Goal: Transaction & Acquisition: Book appointment/travel/reservation

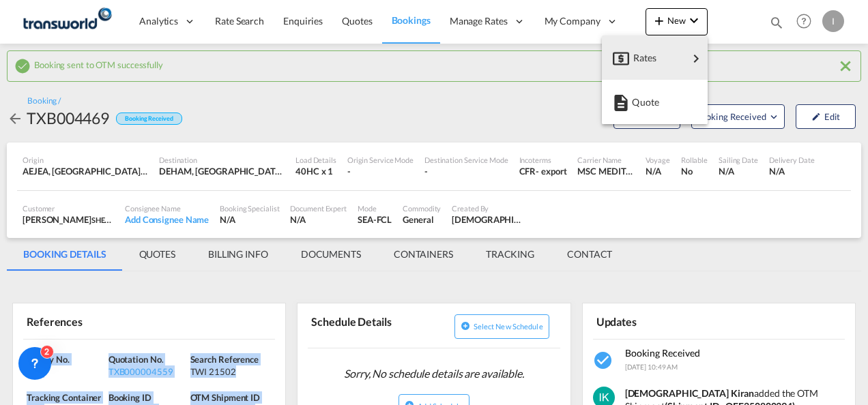
scroll to position [68, 0]
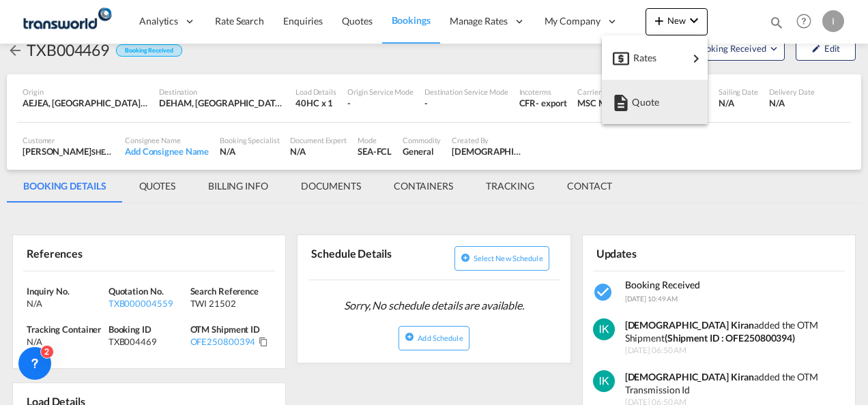
click at [340, 29] on md-backdrop at bounding box center [434, 202] width 868 height 405
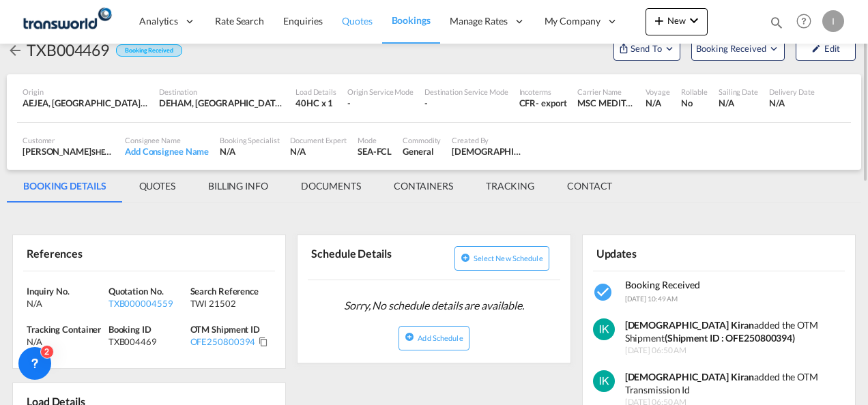
click at [342, 27] on span "Quotes" at bounding box center [357, 21] width 30 height 14
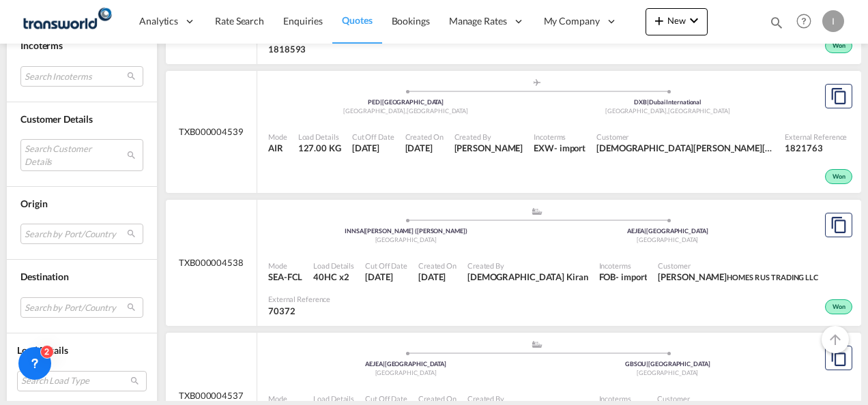
scroll to position [2865, 0]
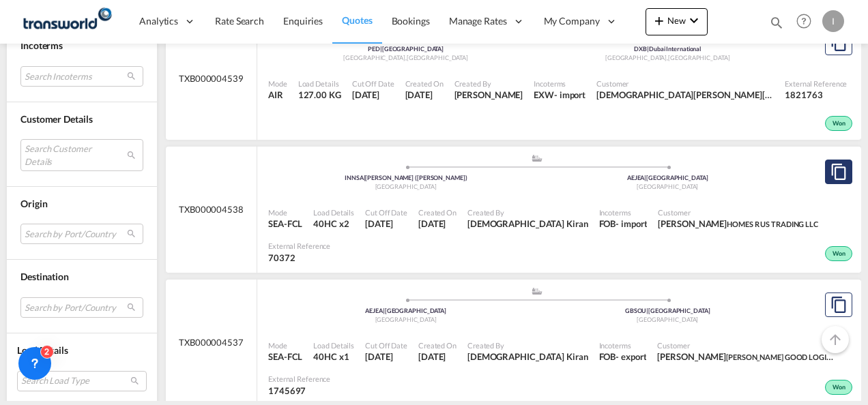
click at [838, 160] on button "Copy Quote" at bounding box center [838, 172] width 27 height 25
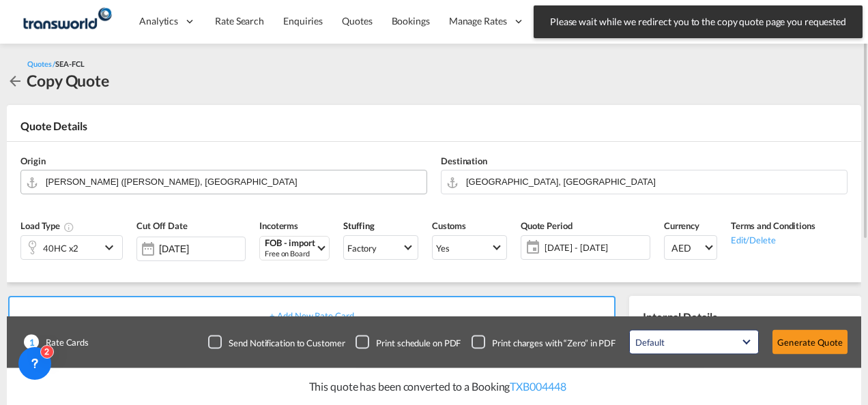
click at [222, 177] on input "[PERSON_NAME] ([PERSON_NAME]), [GEOGRAPHIC_DATA]" at bounding box center [233, 182] width 374 height 24
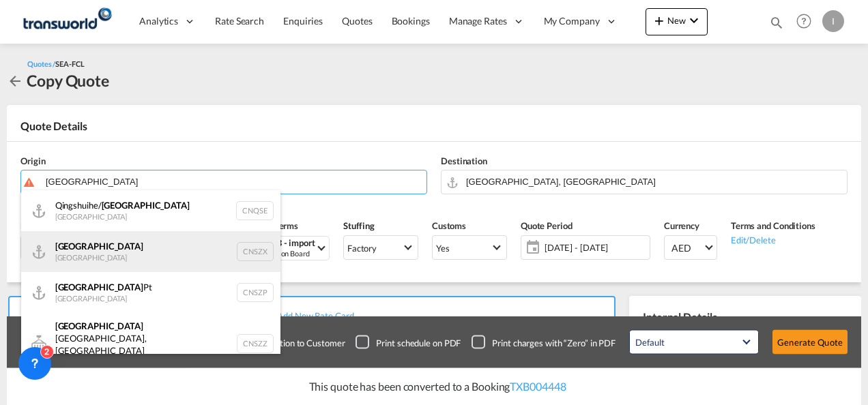
click at [105, 248] on div "Shenzhen [GEOGRAPHIC_DATA] CNSZX" at bounding box center [150, 251] width 259 height 41
type input "[GEOGRAPHIC_DATA], CNSZX"
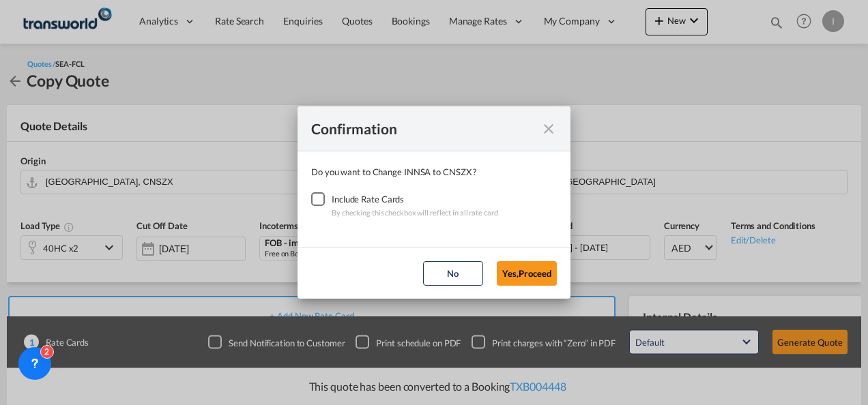
click at [322, 198] on div "Checkbox No Ink" at bounding box center [318, 199] width 14 height 14
click at [516, 268] on button "Yes,Proceed" at bounding box center [527, 273] width 60 height 25
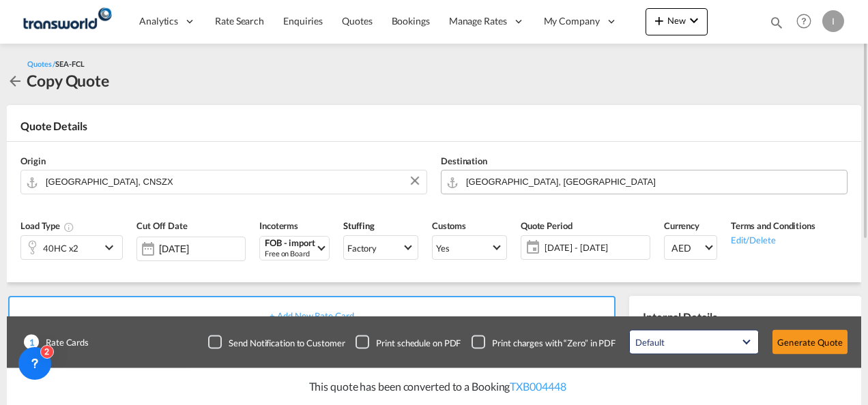
click at [540, 188] on input "[GEOGRAPHIC_DATA], [GEOGRAPHIC_DATA]" at bounding box center [653, 182] width 374 height 24
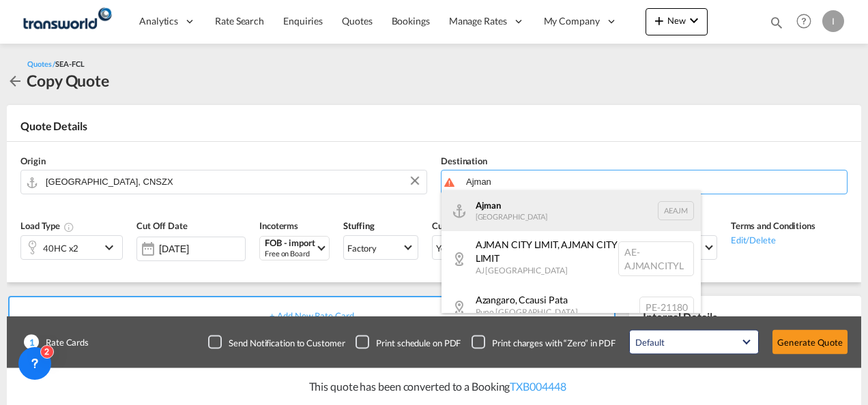
click at [516, 211] on div "Ajman [GEOGRAPHIC_DATA] [GEOGRAPHIC_DATA]" at bounding box center [570, 210] width 259 height 41
type input "Ajman, AEAJM"
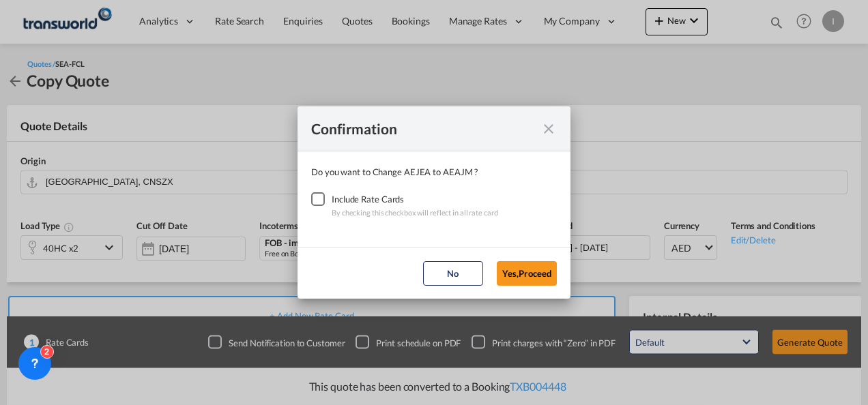
click at [312, 199] on div "Checkbox No Ink" at bounding box center [318, 199] width 14 height 14
drag, startPoint x: 537, startPoint y: 279, endPoint x: 402, endPoint y: 277, distance: 134.4
click at [537, 278] on button "Yes,Proceed" at bounding box center [527, 273] width 60 height 25
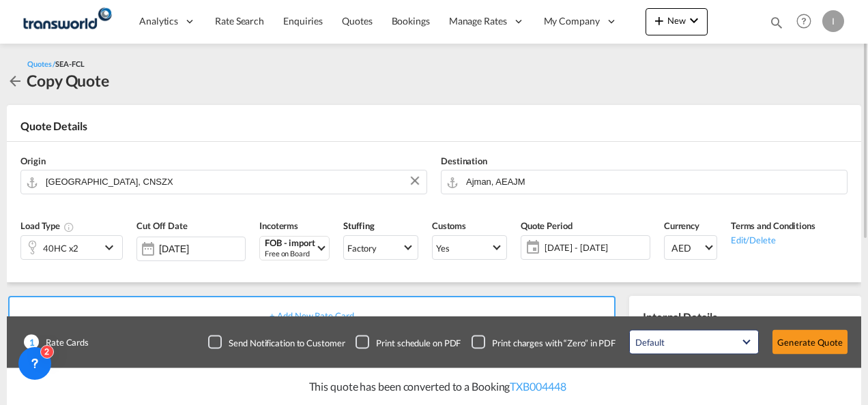
click at [74, 255] on div "40HC x2" at bounding box center [60, 248] width 35 height 19
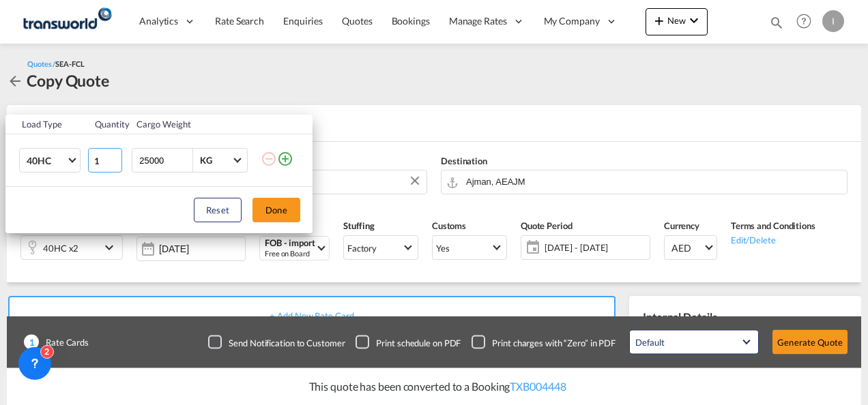
type input "1"
click at [115, 162] on input "1" at bounding box center [105, 160] width 34 height 25
click at [285, 209] on button "Done" at bounding box center [276, 210] width 48 height 25
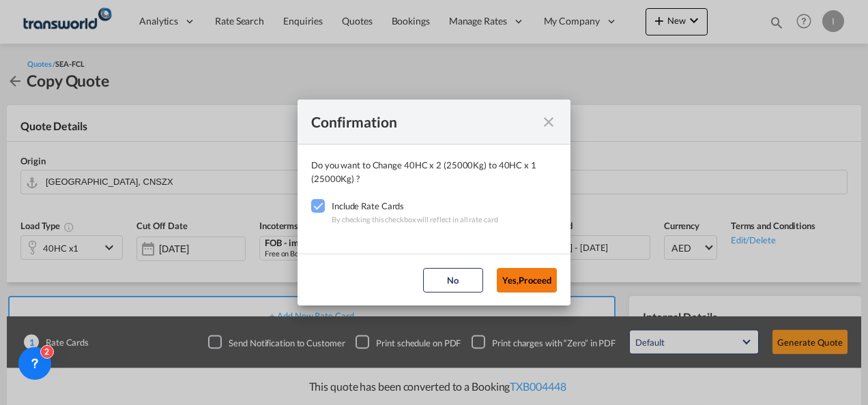
click at [528, 282] on button "Yes,Proceed" at bounding box center [527, 280] width 60 height 25
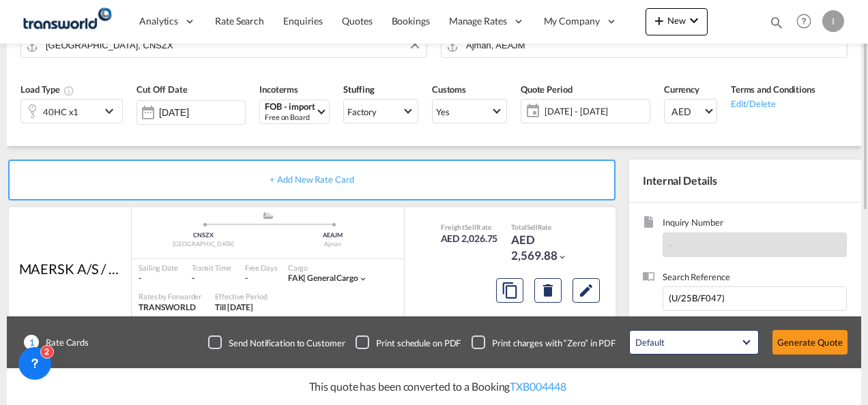
scroll to position [205, 0]
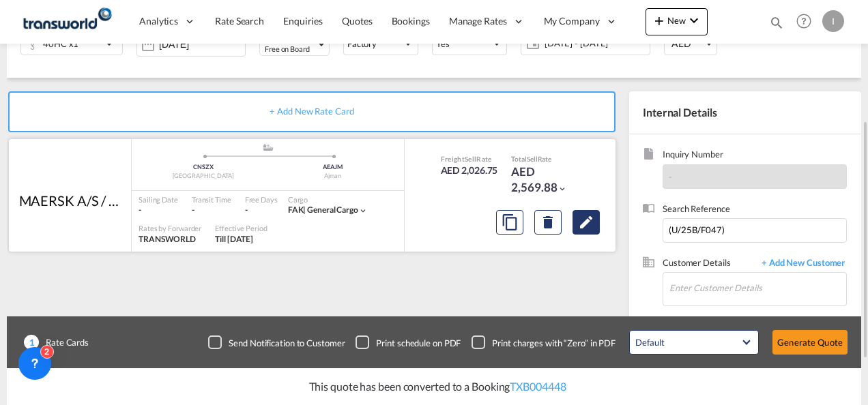
click at [588, 222] on md-icon "Edit" at bounding box center [586, 222] width 16 height 16
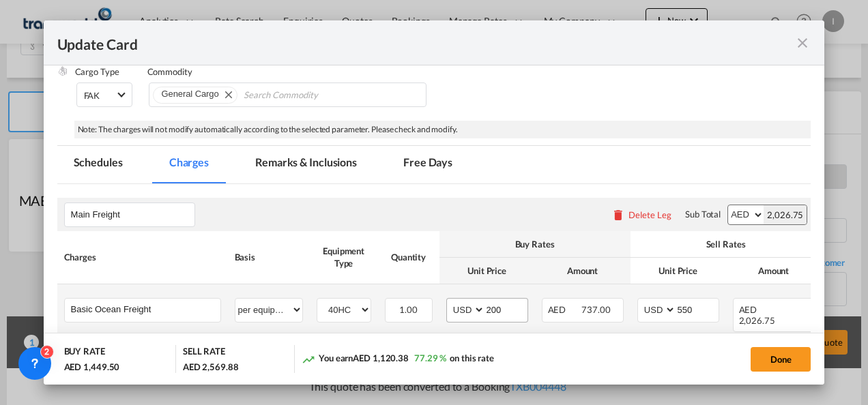
scroll to position [273, 0]
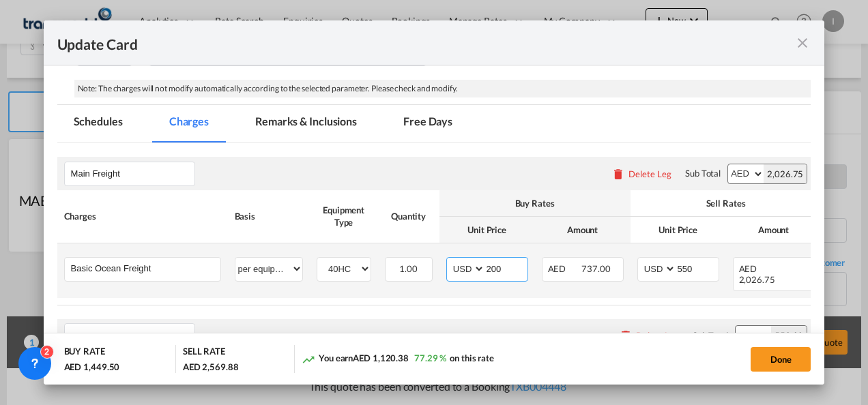
click at [487, 269] on input "200" at bounding box center [506, 268] width 42 height 20
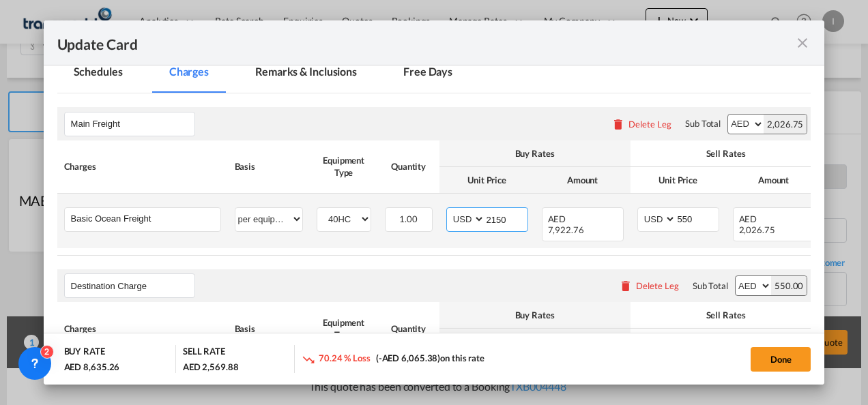
scroll to position [341, 0]
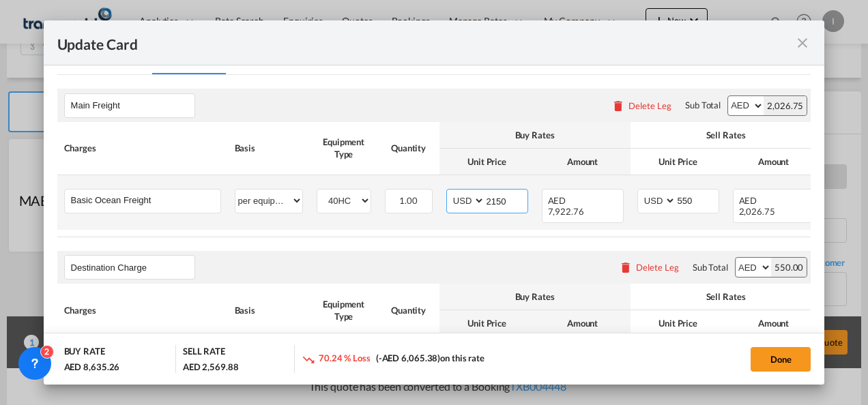
click at [503, 199] on input "2150" at bounding box center [506, 200] width 42 height 20
type input "q"
type input "1950"
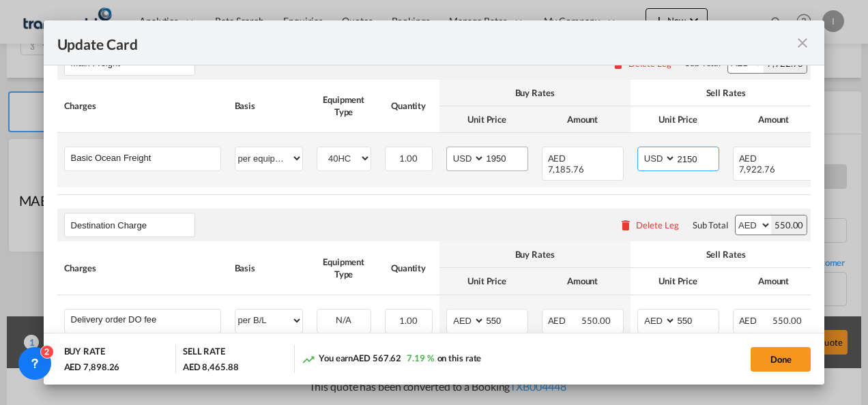
scroll to position [369, 0]
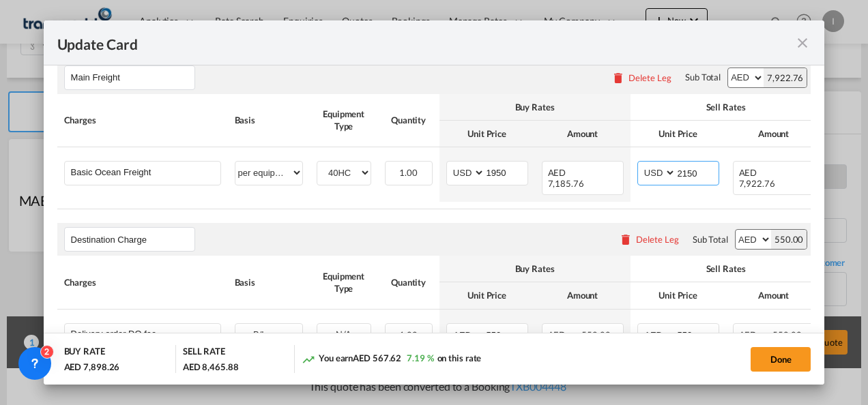
type input "2150"
drag, startPoint x: 482, startPoint y: 198, endPoint x: 799, endPoint y: 196, distance: 317.2
click at [799, 196] on table "Charges Basis Equipment Type Quantity Buy Rates Sell Rates Comments Action Unit…" at bounding box center [489, 151] width 864 height 115
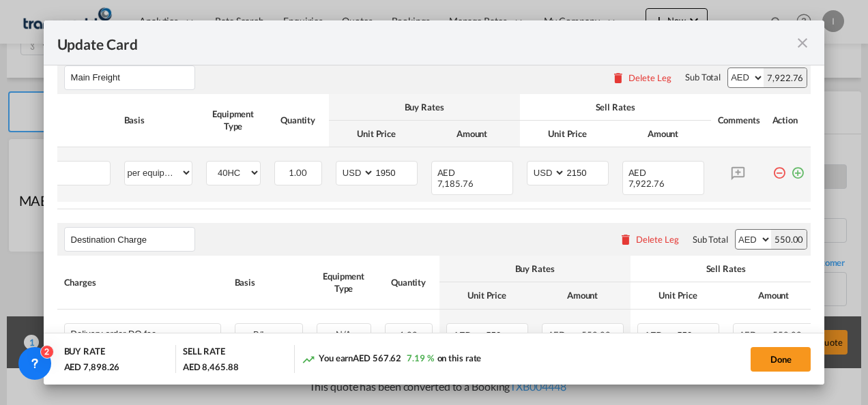
click at [791, 168] on md-icon "icon-plus-circle-outline green-400-fg" at bounding box center [798, 168] width 14 height 14
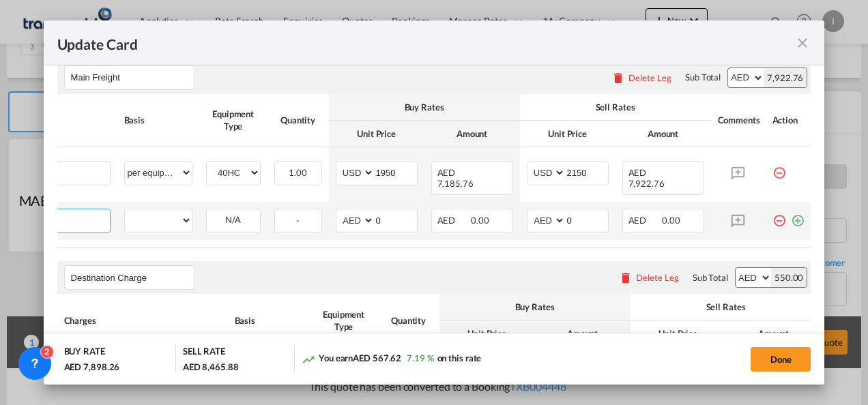
scroll to position [0, 14]
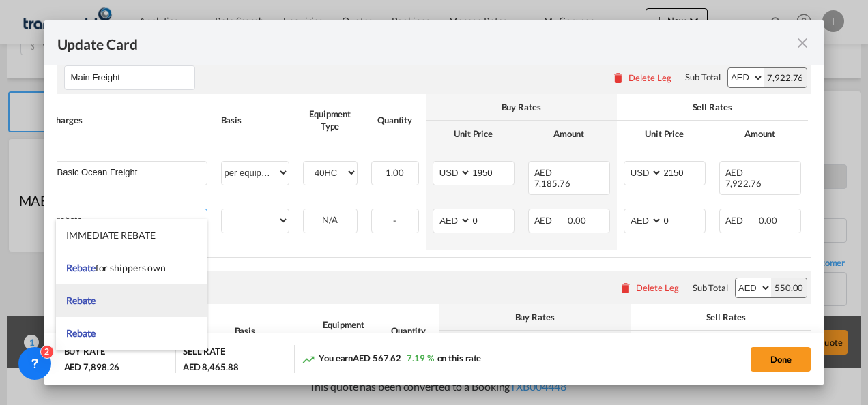
click at [100, 299] on li "Rebate" at bounding box center [131, 300] width 151 height 33
type input "Rebate"
select select "per equipment"
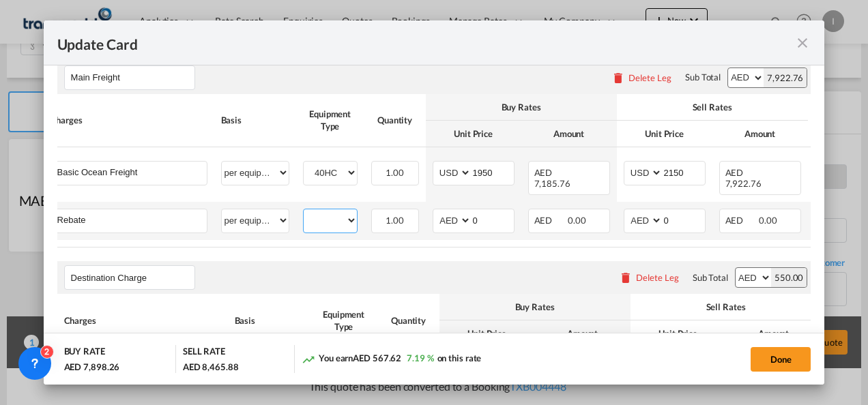
click at [321, 211] on select "40HC" at bounding box center [330, 220] width 53 height 18
select select "40HC"
click at [304, 211] on select "40HC" at bounding box center [330, 220] width 53 height 18
click at [446, 213] on select "AED AFN ALL AMD ANG AOA ARS AUD AWG AZN BAM BBD BDT BGN BHD BIF BMD BND [PERSON…" at bounding box center [452, 220] width 35 height 18
select select "string:USD"
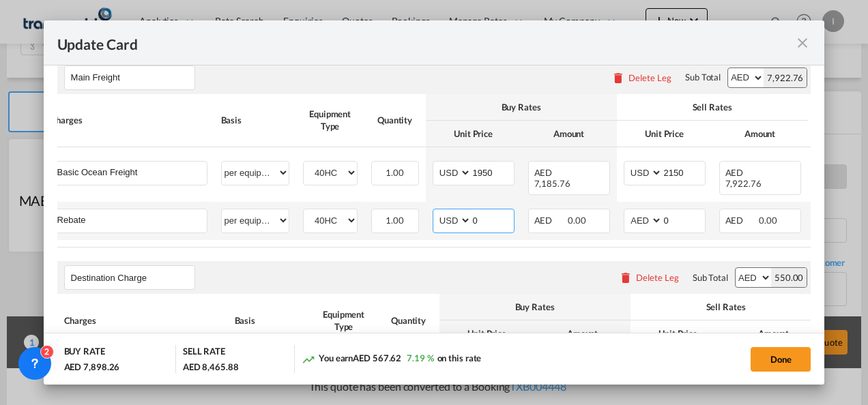
click at [435, 211] on select "AED AFN ALL AMD ANG AOA ARS AUD AWG AZN BAM BBD BDT BGN BHD BIF BMD BND [PERSON…" at bounding box center [452, 220] width 35 height 18
drag, startPoint x: 483, startPoint y: 203, endPoint x: 472, endPoint y: 205, distance: 11.1
click at [472, 209] on input "0" at bounding box center [492, 219] width 42 height 20
type input "25"
click at [425, 261] on div "Destination Charge Please enter leg name Leg Name Already Exists Delete Leg Sub…" at bounding box center [434, 277] width 754 height 33
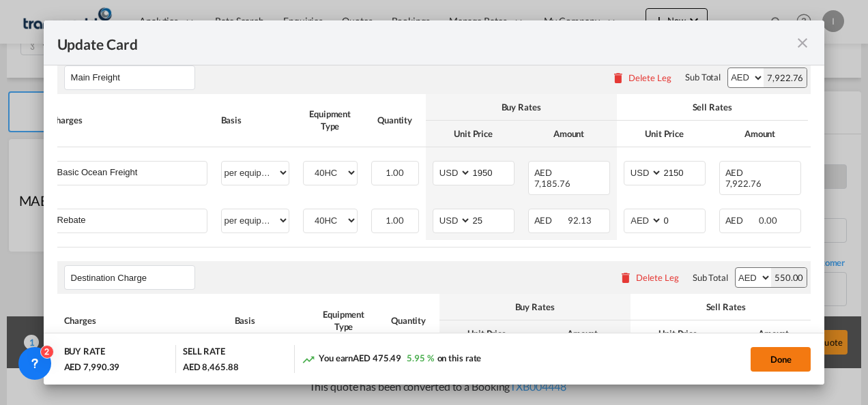
click at [772, 357] on button "Done" at bounding box center [780, 359] width 60 height 25
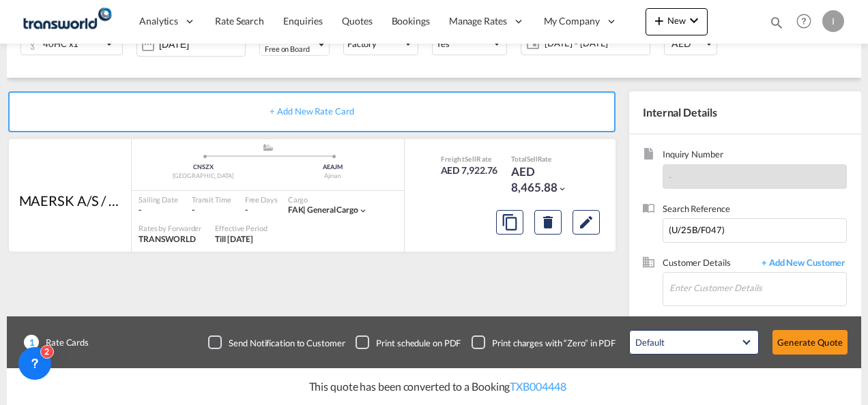
click at [812, 347] on div "Update Card Port of [GEOGRAPHIC_DATA] CNSZX T/S Liner/Carrier MAERSK A/S / TDWC…" at bounding box center [434, 202] width 868 height 405
click at [812, 347] on button "Generate Quote" at bounding box center [809, 342] width 75 height 25
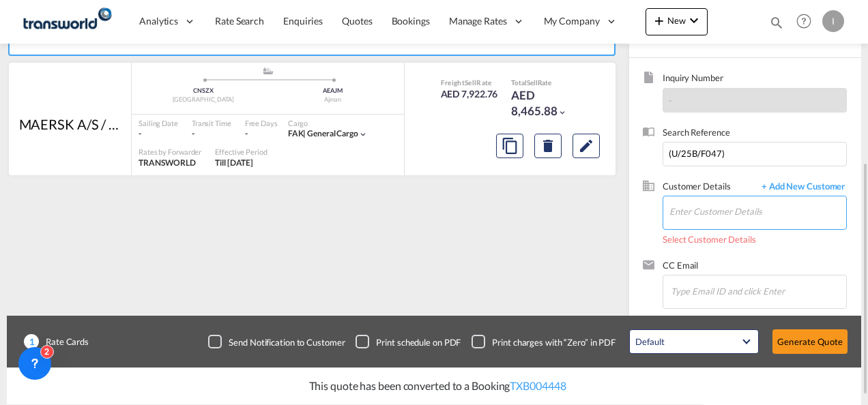
click at [689, 210] on input "Enter Customer Details" at bounding box center [757, 211] width 177 height 31
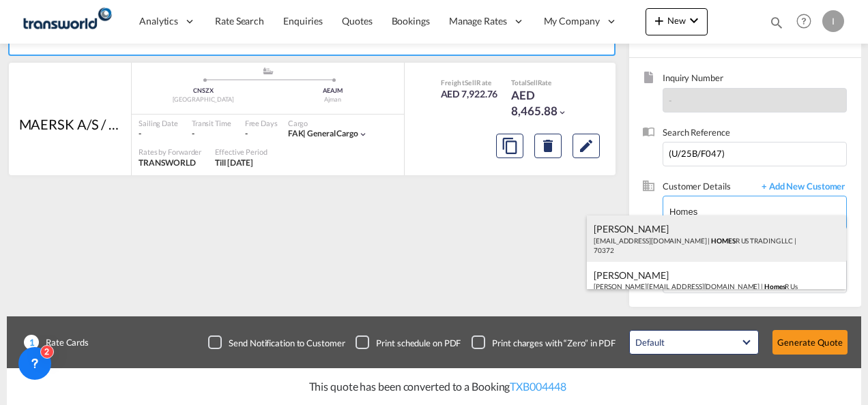
click at [646, 247] on div "Abhay S [EMAIL_ADDRESS][DOMAIN_NAME] | HOMES R US TRADING LLC | 70372" at bounding box center [716, 239] width 259 height 46
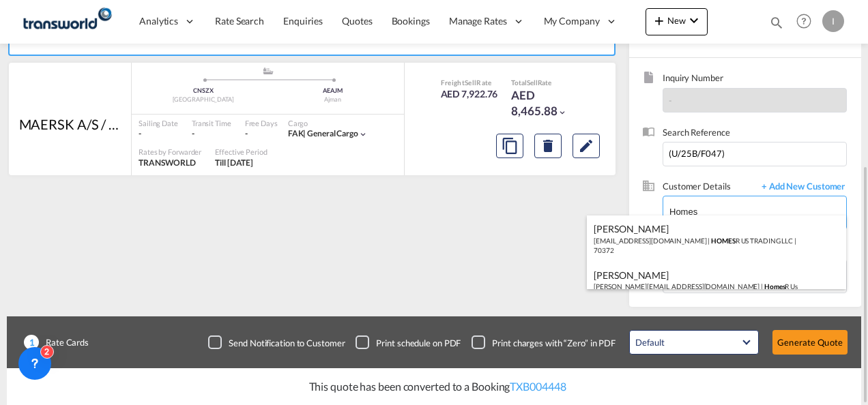
type input "HOMES R US TRADING LLC, Abhay S, [EMAIL_ADDRESS][DOMAIN_NAME]"
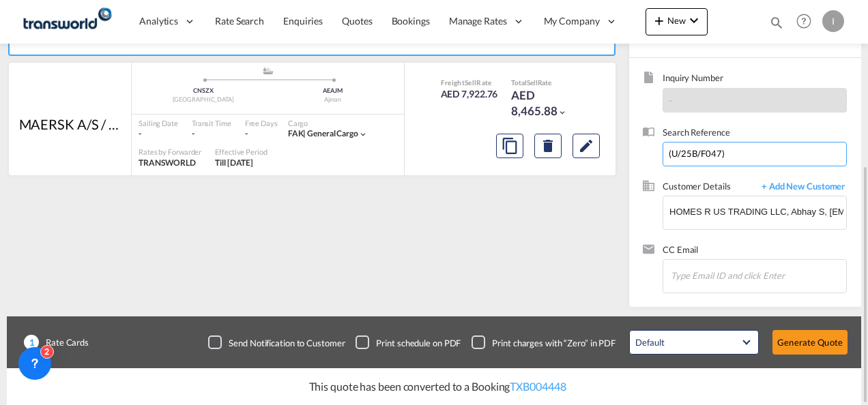
drag, startPoint x: 739, startPoint y: 147, endPoint x: 630, endPoint y: 151, distance: 109.2
click at [630, 151] on div "Inquiry Number - Search Reference (U/25B/F047) Customer Details + Add New Custo…" at bounding box center [745, 182] width 232 height 249
paste input "From Subject Received Size Categories Irishi Kiran FW: US Shipment- Emirates In…"
drag, startPoint x: 684, startPoint y: 153, endPoint x: 870, endPoint y: 91, distance: 196.1
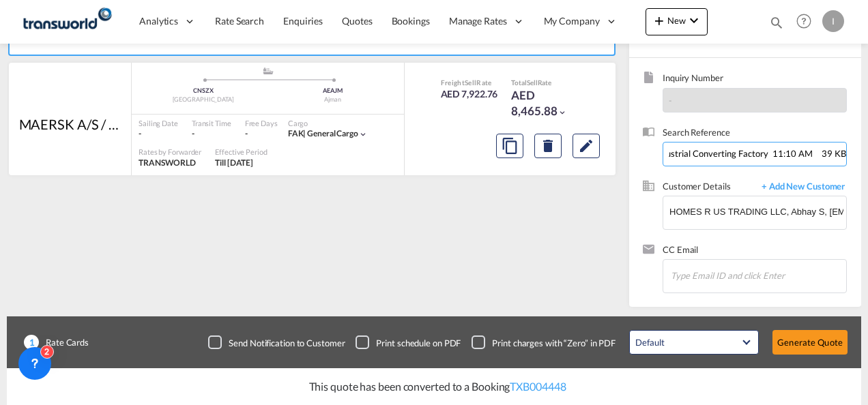
click at [867, 91] on html "Analytics Reports Dashboard Rate Search Enquiries Quotes" at bounding box center [434, 202] width 868 height 405
drag, startPoint x: 817, startPoint y: 151, endPoint x: 541, endPoint y: 156, distance: 275.6
click at [541, 156] on div "+ Add New Rate Card MAERSK A/S / TDWC-[GEOGRAPHIC_DATA] added by you .a{fill:#a…" at bounding box center [434, 154] width 854 height 306
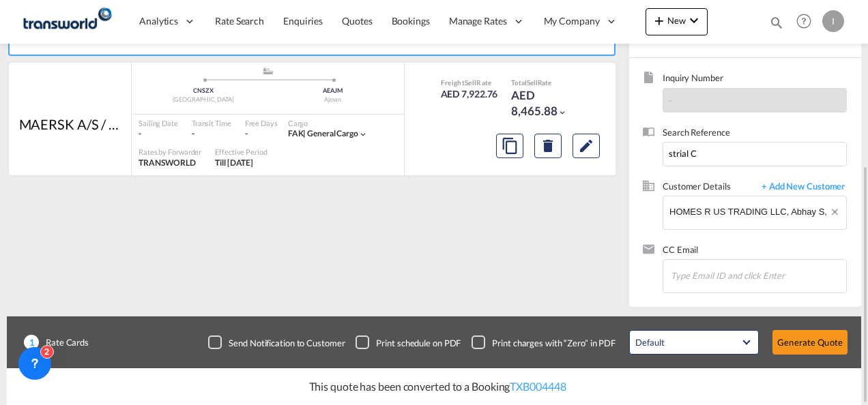
click at [744, 166] on div "Search Reference strial C" at bounding box center [745, 153] width 205 height 54
click at [734, 153] on input "strial C" at bounding box center [754, 154] width 184 height 25
paste input "U/25B/H086"
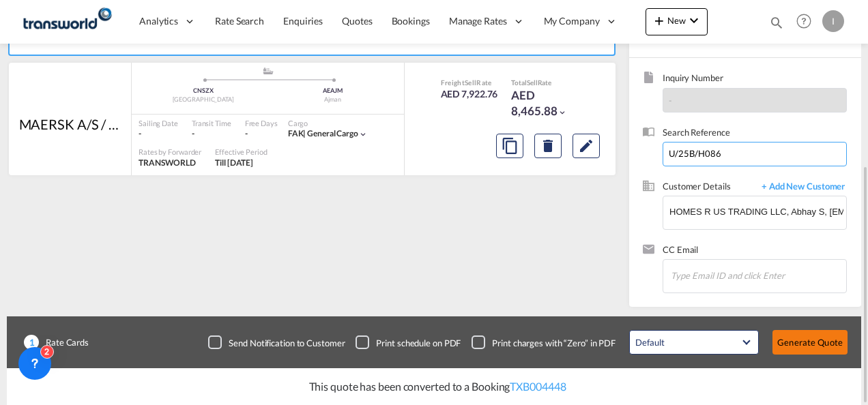
type input "U/25B/H086"
click at [799, 342] on button "Generate Quote" at bounding box center [809, 342] width 75 height 25
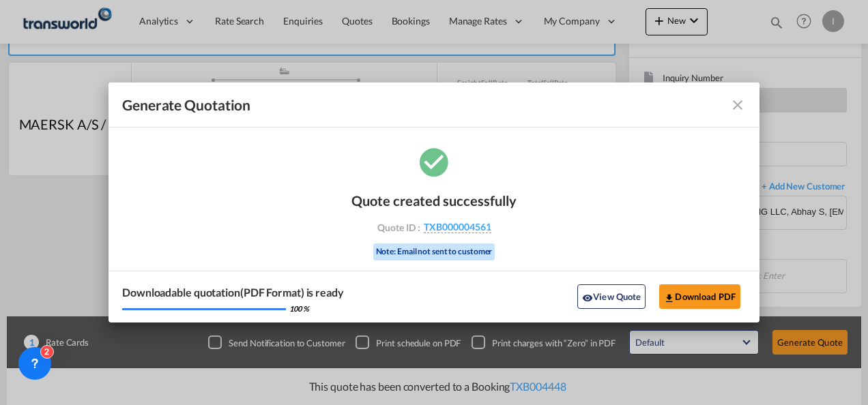
click at [451, 239] on div "Quote created successfully Quote ID : TXB000004561 Note: Email not sent to cust…" at bounding box center [433, 225] width 165 height 92
click at [444, 229] on span "TXB000004561" at bounding box center [458, 227] width 68 height 12
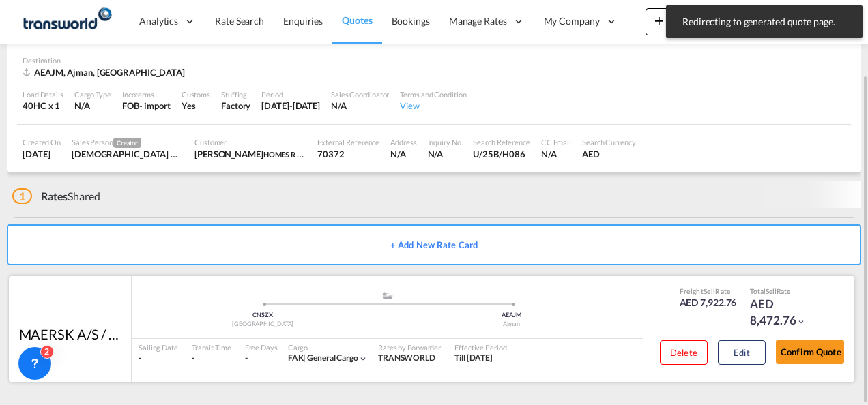
scroll to position [83, 0]
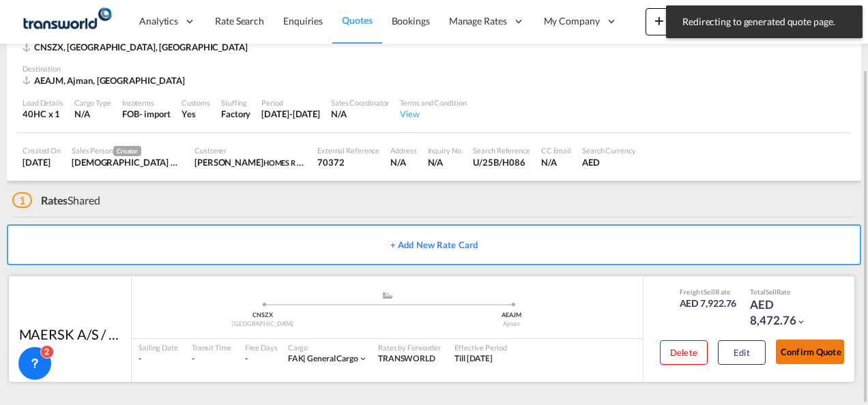
click at [791, 342] on button "Confirm Quote" at bounding box center [810, 352] width 68 height 25
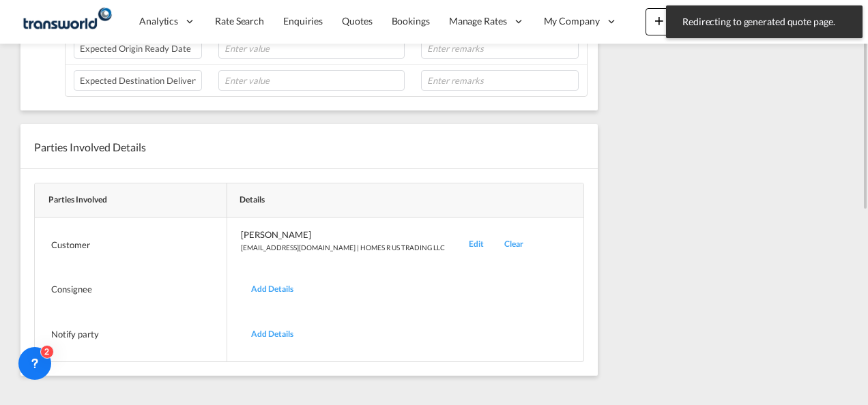
scroll to position [280, 0]
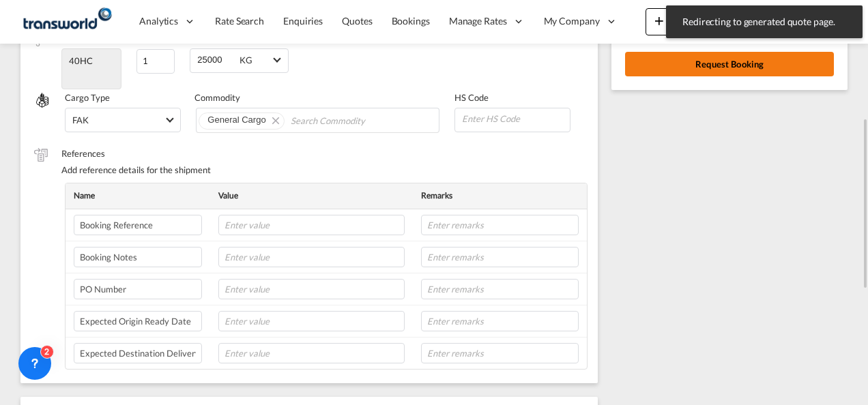
click at [723, 67] on button "Request Booking" at bounding box center [729, 64] width 209 height 25
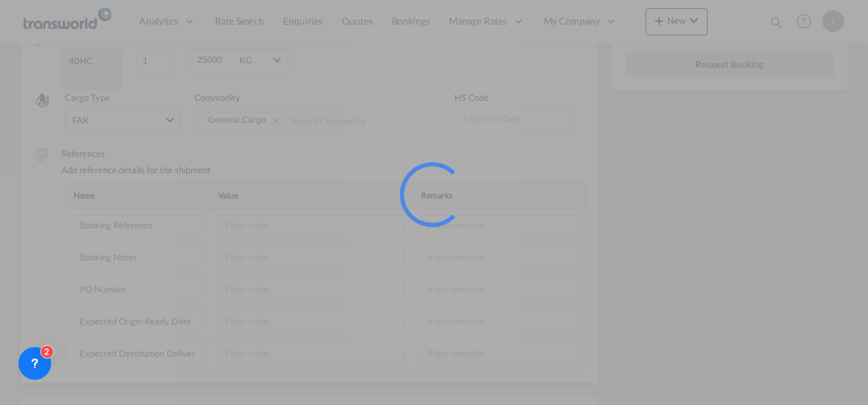
scroll to position [25, 0]
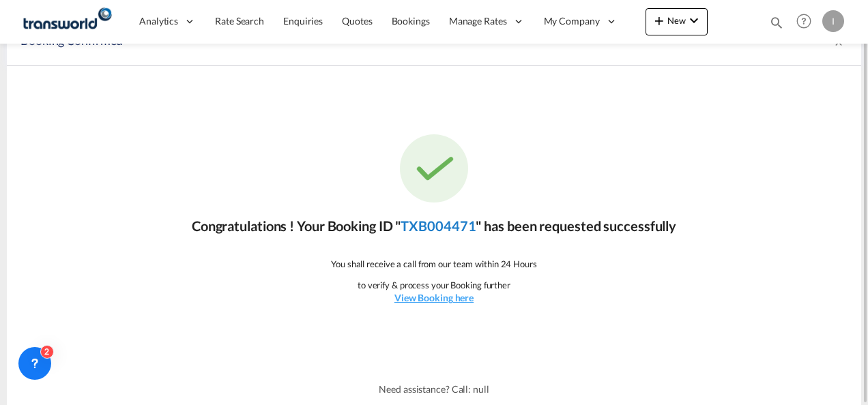
click at [460, 225] on link "TXB004471" at bounding box center [437, 226] width 75 height 16
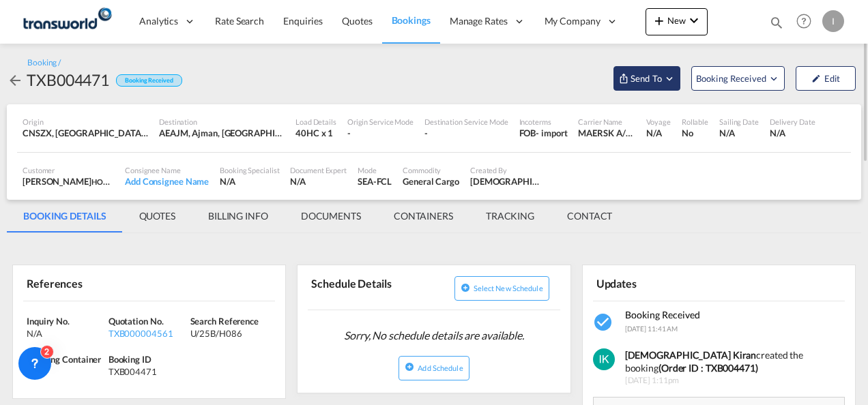
click at [643, 83] on span "Send To" at bounding box center [646, 79] width 34 height 14
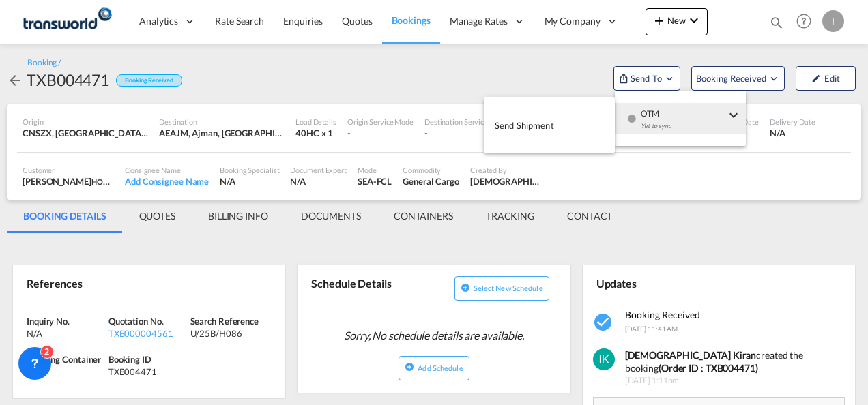
click at [648, 116] on div "Yet to sync" at bounding box center [683, 129] width 85 height 29
click at [555, 123] on button "Send Shipment" at bounding box center [549, 125] width 131 height 31
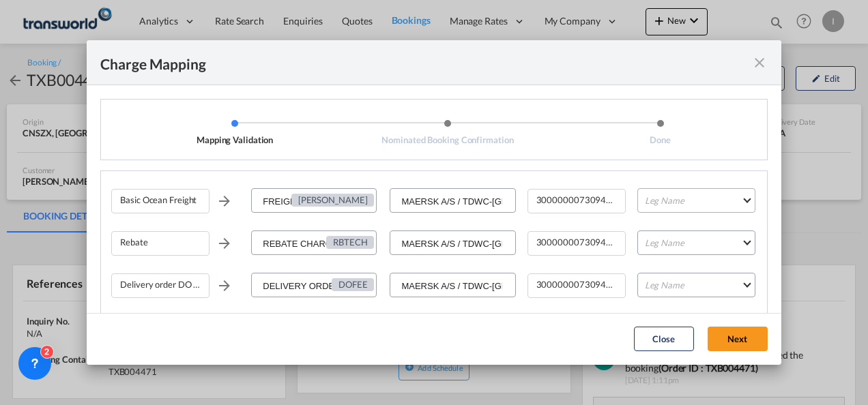
click at [677, 199] on md-select "Leg Name HANDLING ORIGIN VESSEL HANDLING DESTINATION OTHERS TL PICK UP CUSTOMS …" at bounding box center [696, 200] width 118 height 25
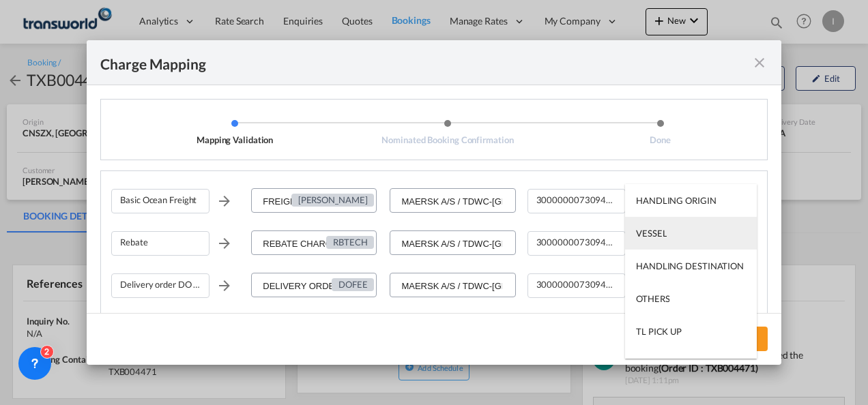
click at [660, 232] on div "VESSEL" at bounding box center [651, 233] width 31 height 12
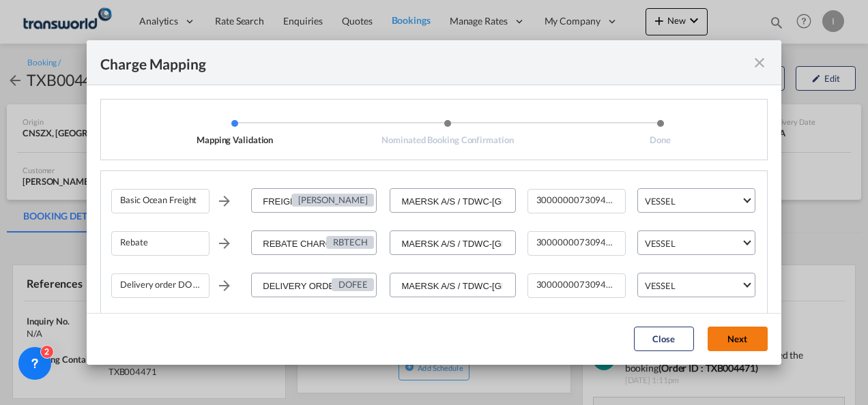
click at [750, 328] on md-dialog-actions "Close Next" at bounding box center [434, 339] width 694 height 52
click at [744, 336] on button "Next" at bounding box center [737, 339] width 60 height 25
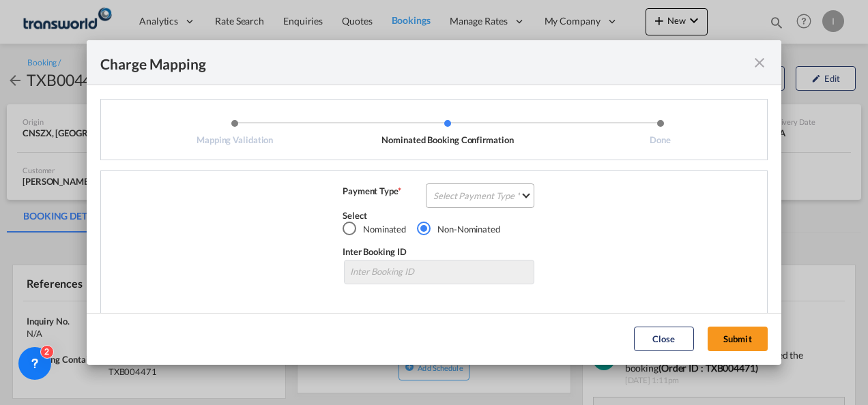
click at [499, 196] on md-select "Select Payment Type COLLECT PREPAID" at bounding box center [480, 195] width 108 height 25
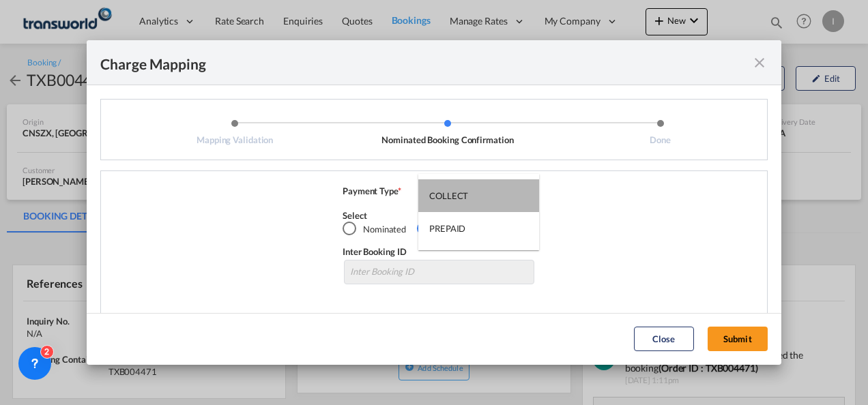
click at [499, 196] on md-option "COLLECT" at bounding box center [478, 195] width 121 height 33
click at [499, 196] on md-select-value "Select Payment Type" at bounding box center [483, 195] width 102 height 22
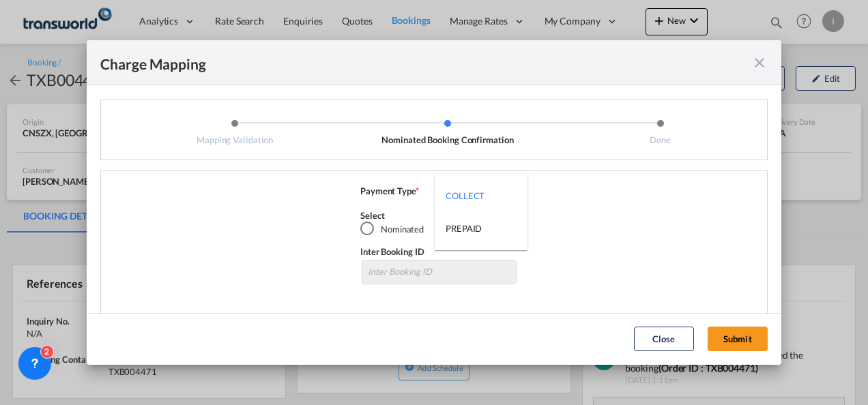
click at [752, 337] on md-backdrop at bounding box center [434, 202] width 868 height 405
click at [742, 344] on button "Submit" at bounding box center [737, 339] width 60 height 25
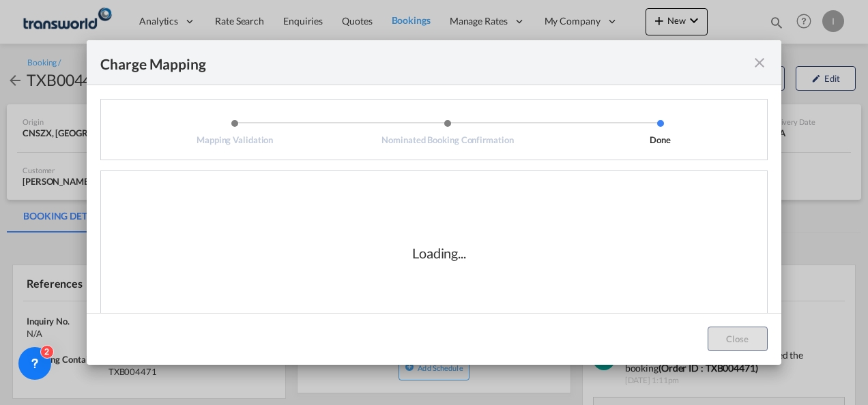
click at [472, 278] on div "Loading..." at bounding box center [439, 253] width 656 height 136
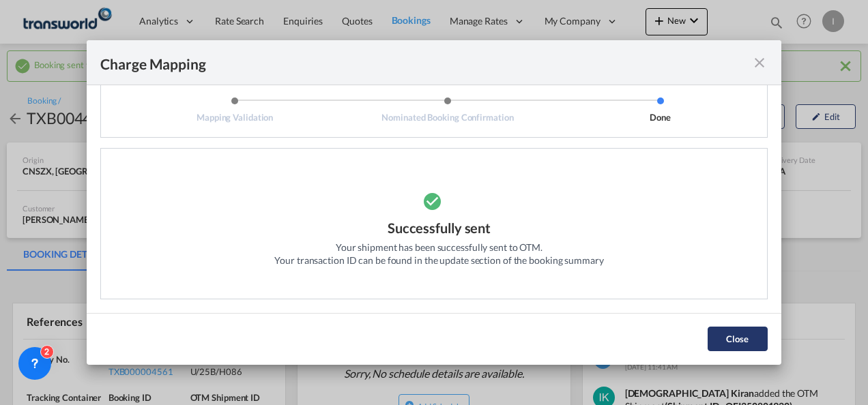
click at [724, 332] on button "Close" at bounding box center [737, 339] width 60 height 25
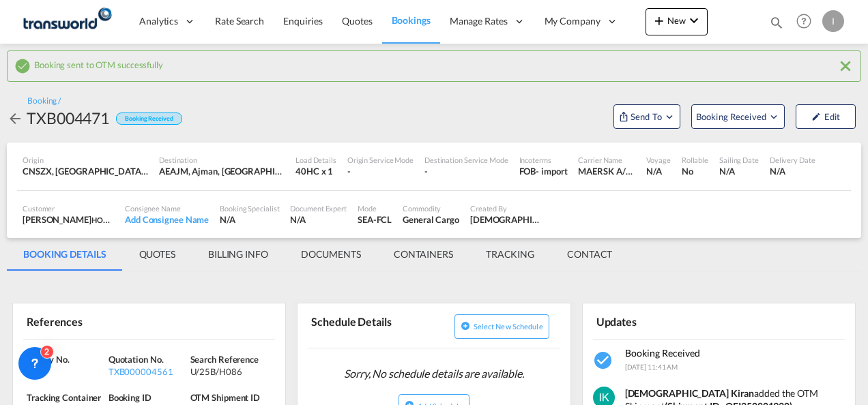
scroll to position [68, 0]
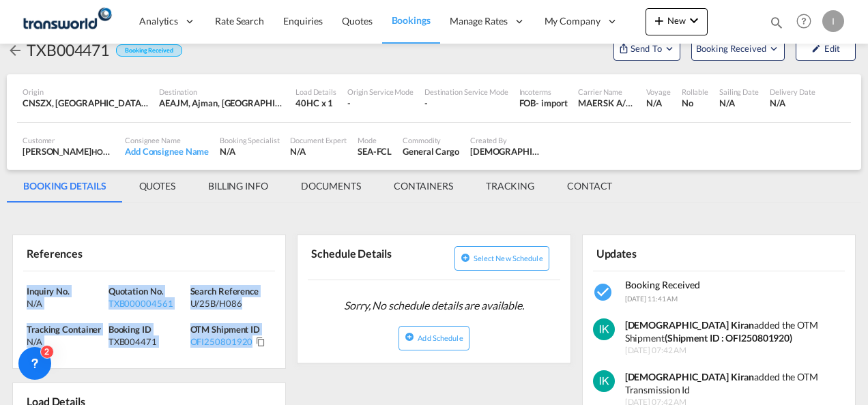
drag, startPoint x: 274, startPoint y: 342, endPoint x: -3, endPoint y: 289, distance: 281.3
click at [0, 289] on html "Analytics Reports Dashboard Rate Search Enquiries Quotes" at bounding box center [434, 202] width 868 height 405
drag, startPoint x: -3, startPoint y: 289, endPoint x: 44, endPoint y: 289, distance: 47.1
copy div "Inquiry No. N/A Quotation No. TXB000004561 Search Reference U/25B/H086 Tracking…"
